Goal: Find contact information: Find contact information

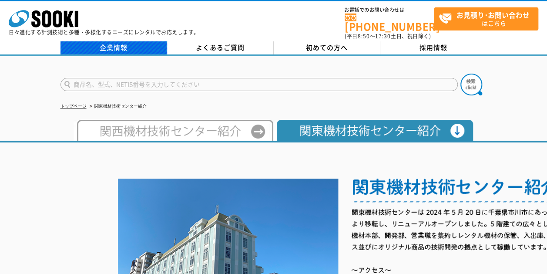
click at [119, 41] on link "企業情報" at bounding box center [113, 47] width 107 height 13
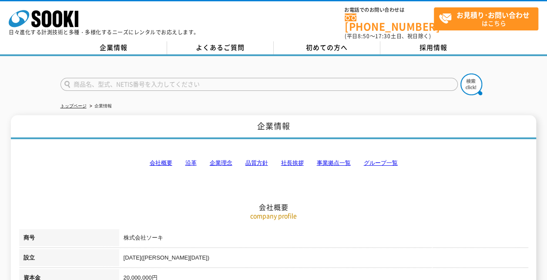
click at [334, 160] on link "事業拠点一覧" at bounding box center [334, 163] width 34 height 7
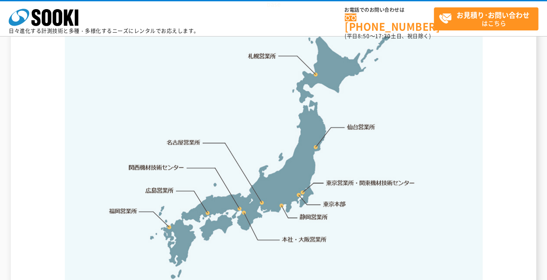
scroll to position [1834, 0]
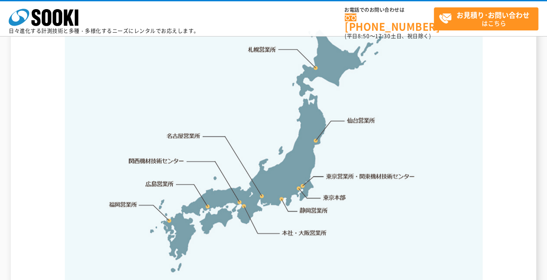
click at [372, 172] on link "東京営業所・関東機材技術センター" at bounding box center [370, 176] width 89 height 9
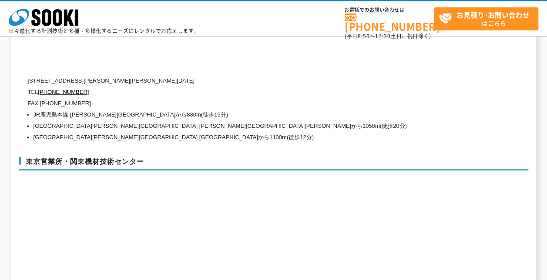
scroll to position [3674, 0]
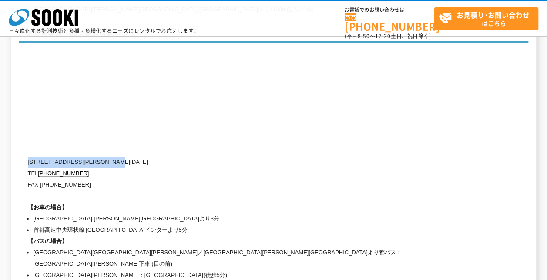
drag, startPoint x: 29, startPoint y: 141, endPoint x: 142, endPoint y: 144, distance: 113.6
click at [142, 157] on p "〒134-0086 東京都江戸川区臨海町2-3-18" at bounding box center [237, 162] width 418 height 11
copy p "〒134-0086 東京都江戸川区臨海町2-3-18"
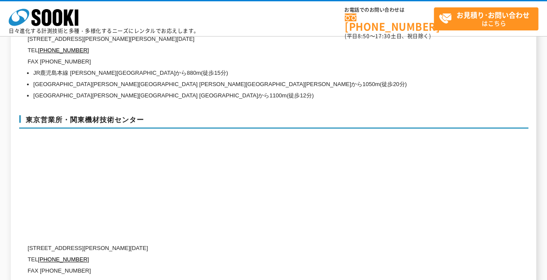
scroll to position [3587, 0]
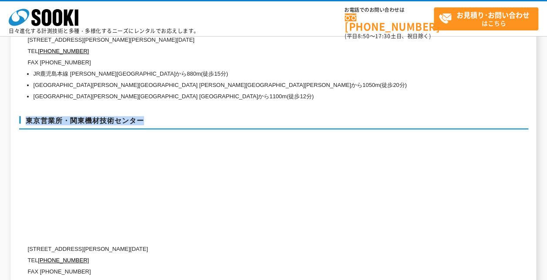
drag, startPoint x: 27, startPoint y: 100, endPoint x: 149, endPoint y: 99, distance: 122.3
click at [149, 116] on h3 "東京営業所・関東機材技術センター" at bounding box center [273, 123] width 509 height 14
copy h3 "東京営業所・関東機材技術センター"
